Goal: Book appointment/travel/reservation

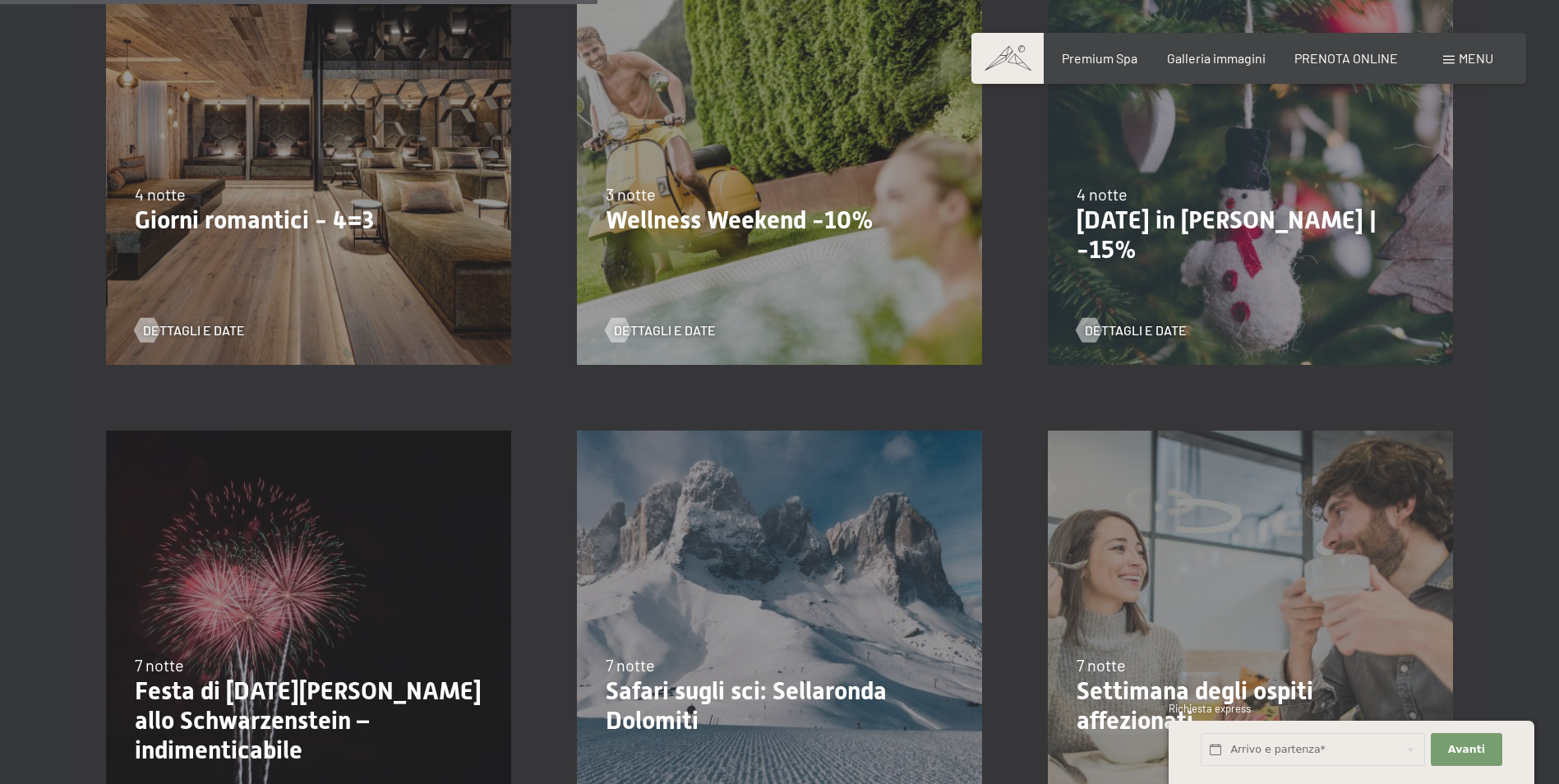
scroll to position [1315, 0]
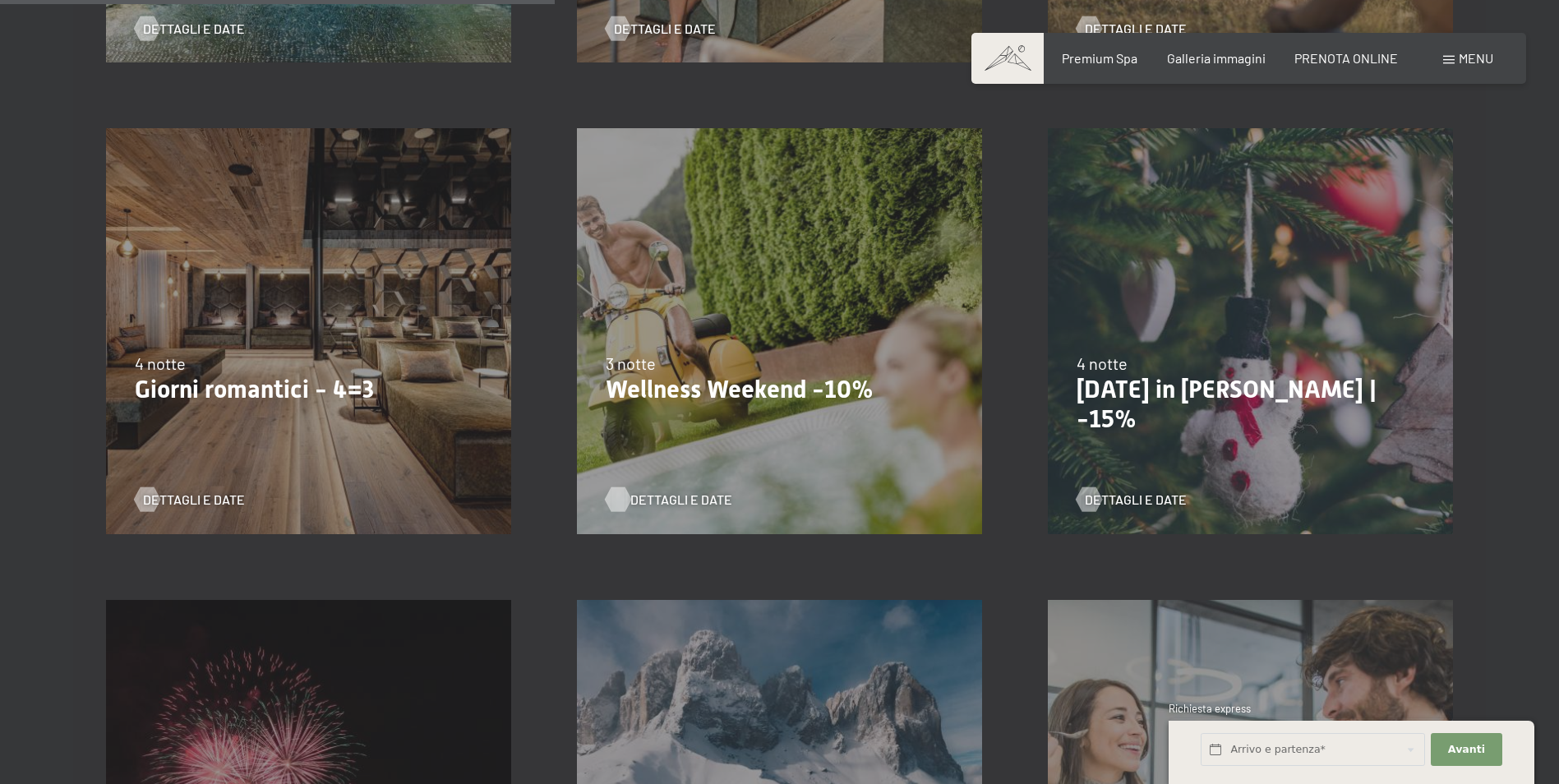
click at [650, 496] on span "Dettagli e Date" at bounding box center [681, 499] width 102 height 18
click at [219, 498] on span "Dettagli e Date" at bounding box center [210, 499] width 102 height 18
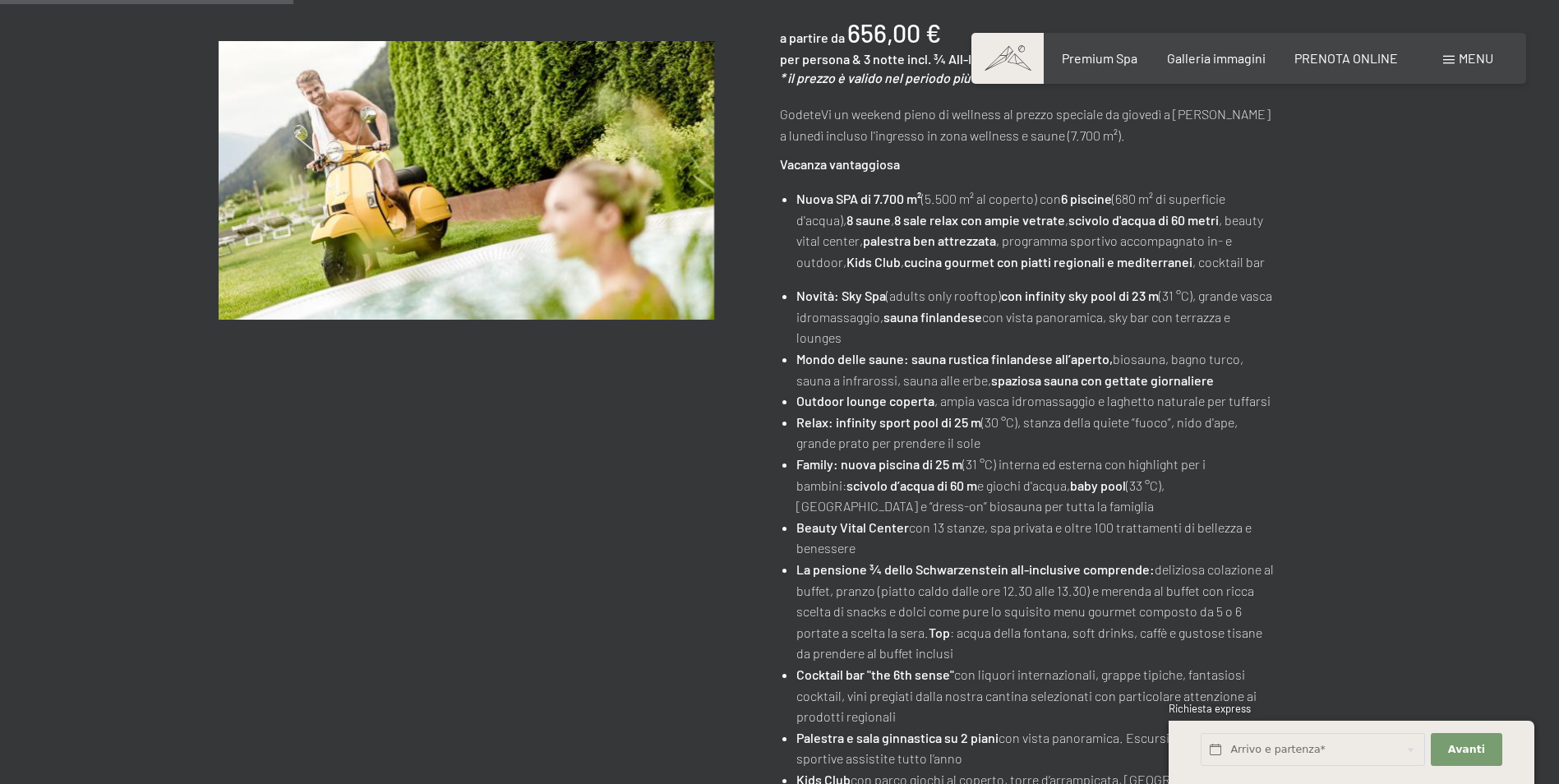
scroll to position [411, 0]
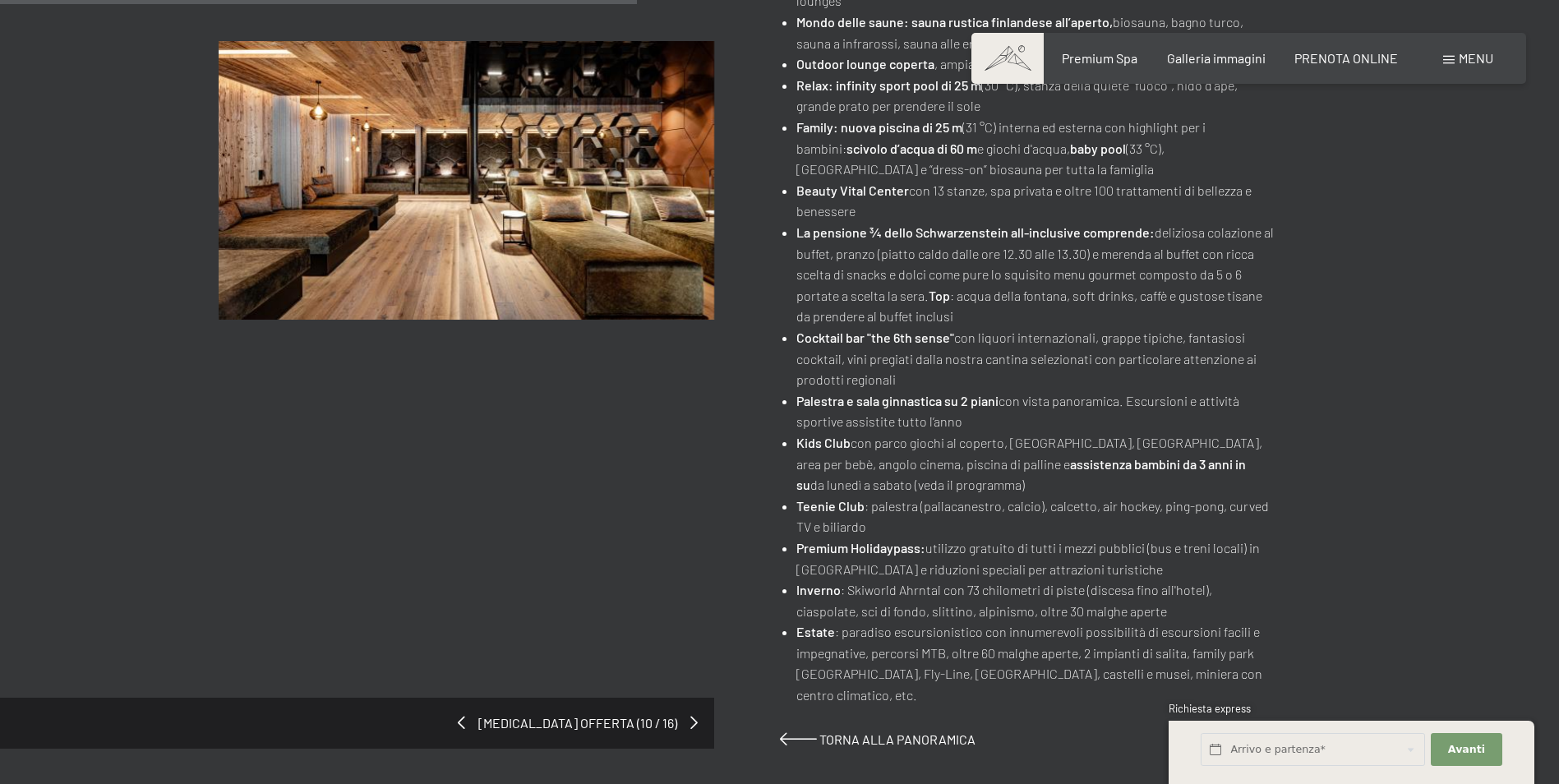
scroll to position [739, 0]
click at [695, 715] on span at bounding box center [697, 721] width 8 height 13
